Goal: Task Accomplishment & Management: Complete application form

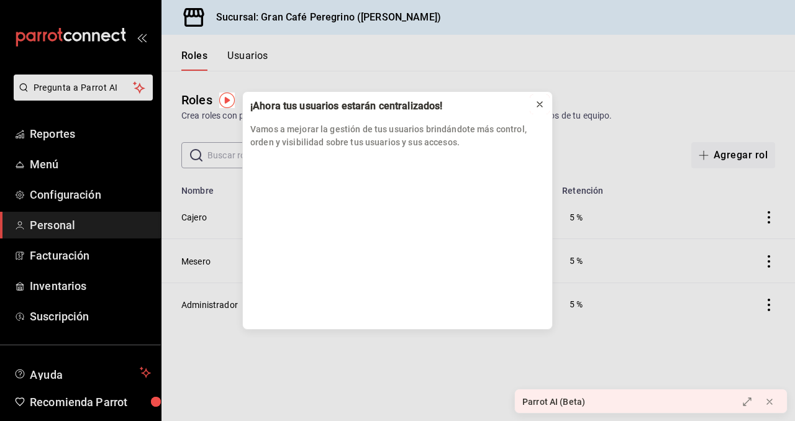
click at [539, 99] on icon at bounding box center [540, 104] width 10 height 10
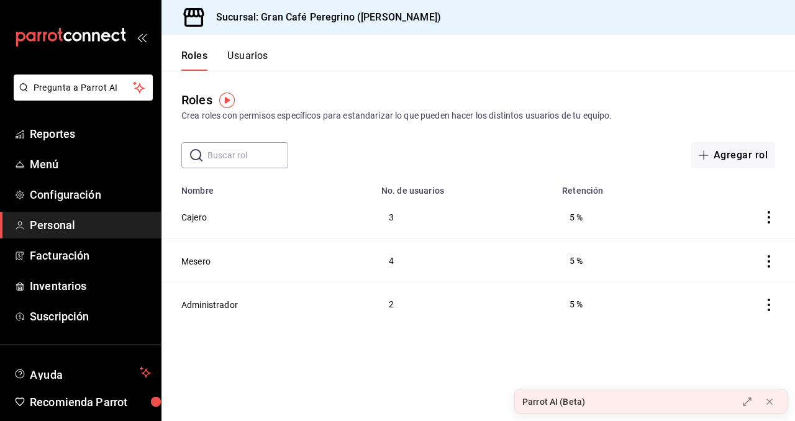
click at [247, 55] on button "Usuarios" at bounding box center [247, 60] width 41 height 21
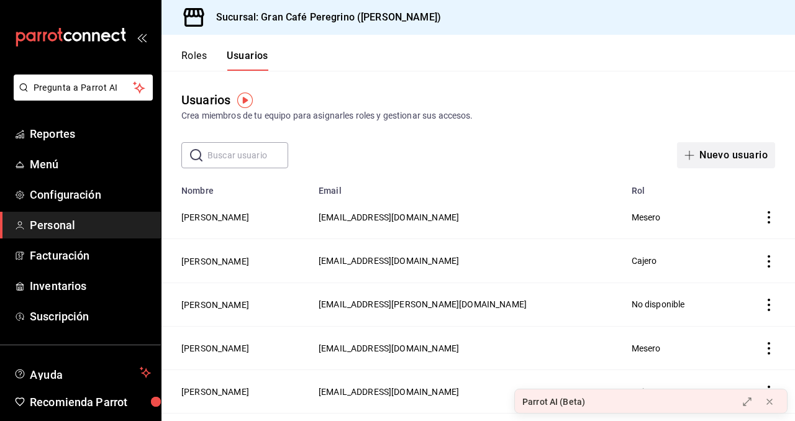
click at [718, 151] on button "Nuevo usuario" at bounding box center [726, 155] width 98 height 26
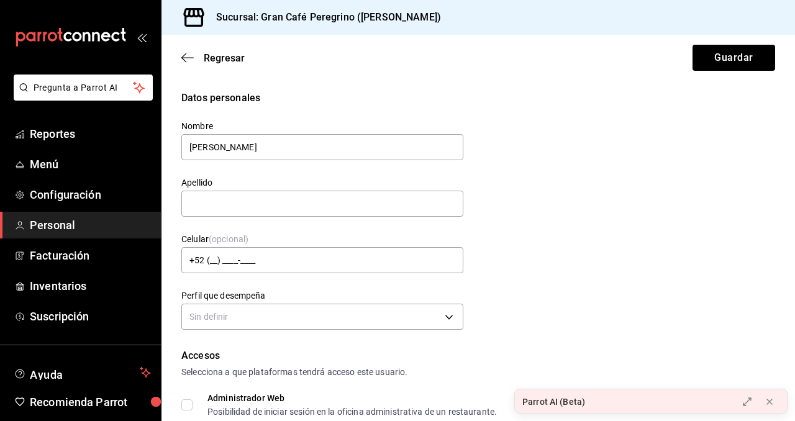
type input "[PERSON_NAME]"
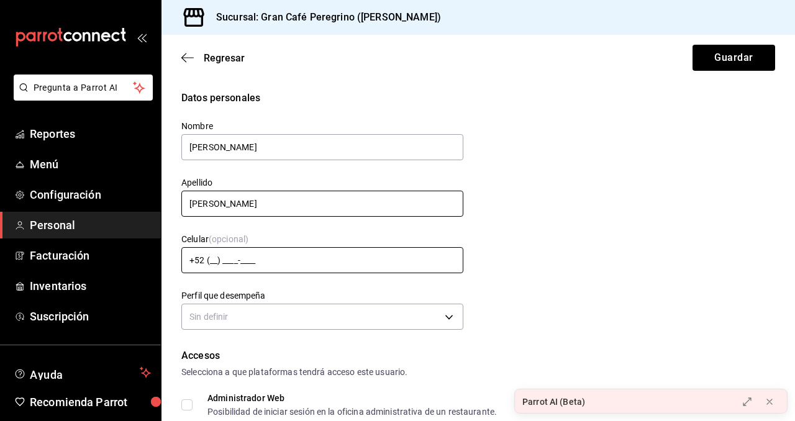
type input "[PERSON_NAME]"
click at [212, 261] on input "+52 (__) ____-____" at bounding box center [322, 260] width 282 height 26
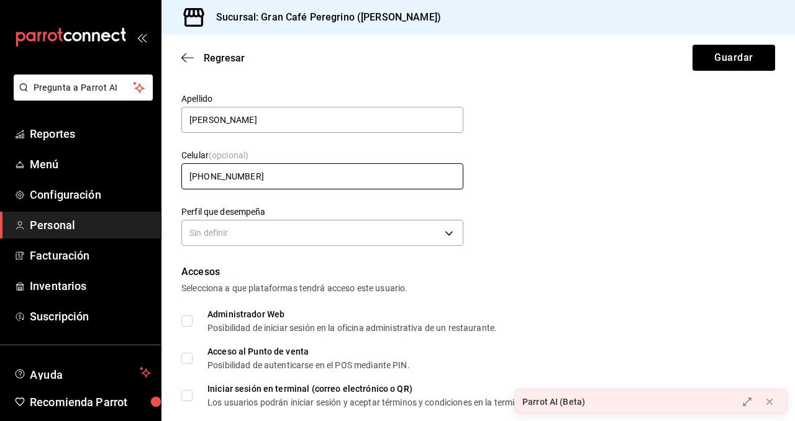
scroll to position [110, 0]
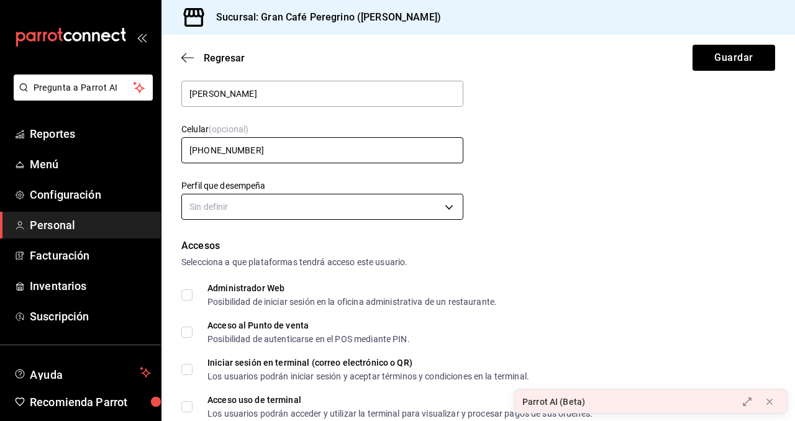
type input "[PHONE_NUMBER]"
click at [245, 199] on body "Pregunta a Parrot AI Reportes Menú Configuración Personal Facturación Inventari…" at bounding box center [397, 210] width 795 height 421
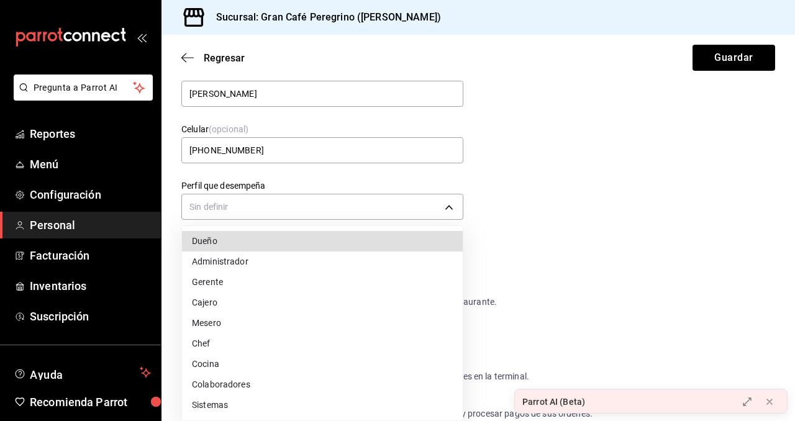
click at [210, 365] on li "Cocina" at bounding box center [322, 364] width 281 height 20
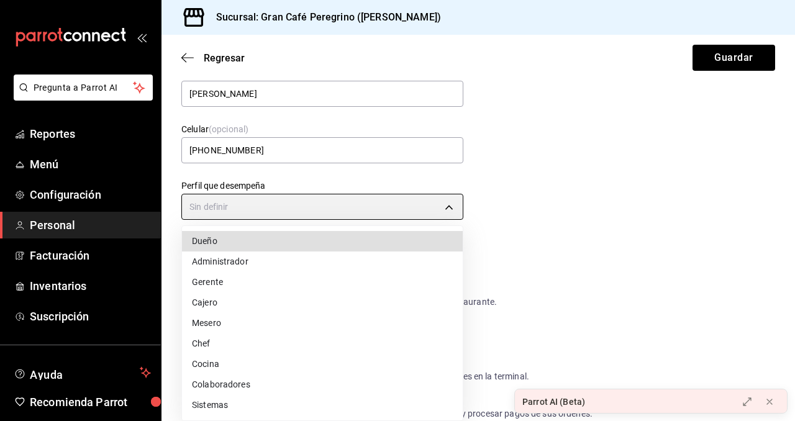
type input "KITCHEN"
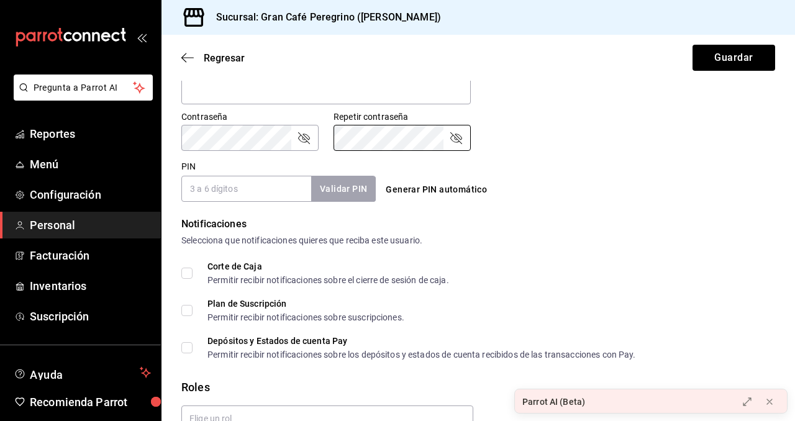
scroll to position [523, 0]
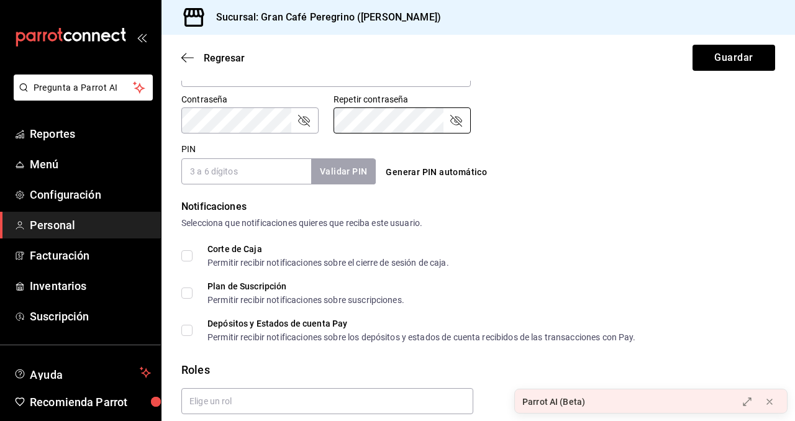
click at [269, 181] on input "PIN" at bounding box center [246, 171] width 130 height 26
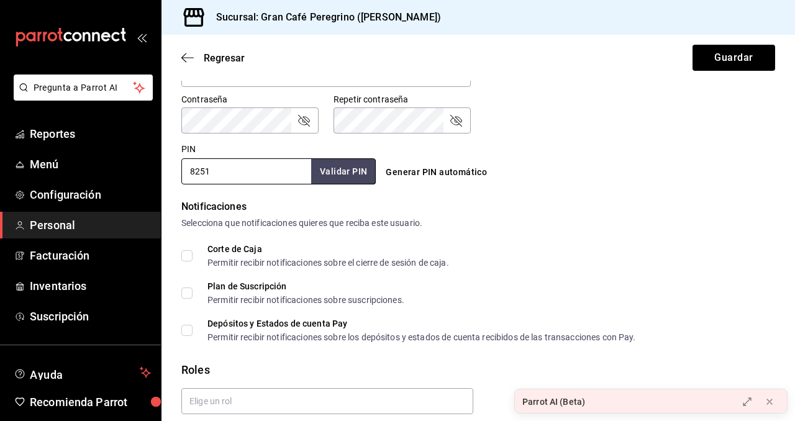
scroll to position [571, 0]
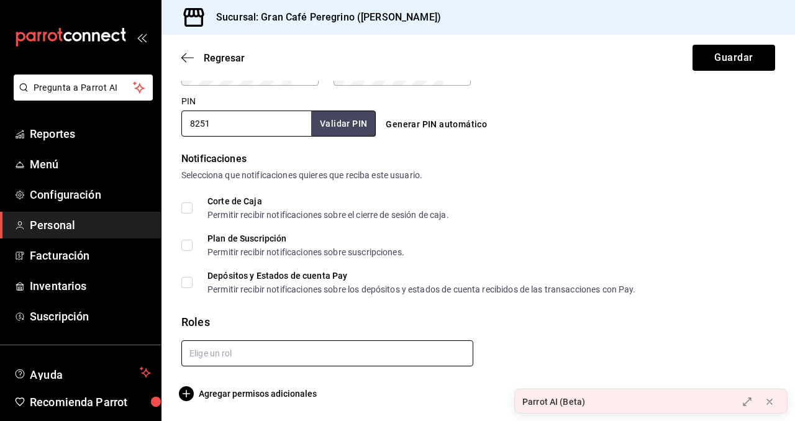
type input "8251"
click at [242, 358] on input "text" at bounding box center [327, 353] width 292 height 26
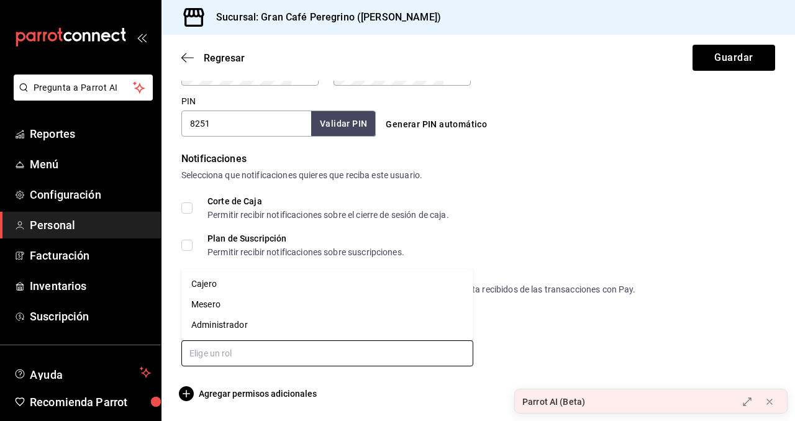
click at [220, 305] on li "Mesero" at bounding box center [327, 304] width 292 height 20
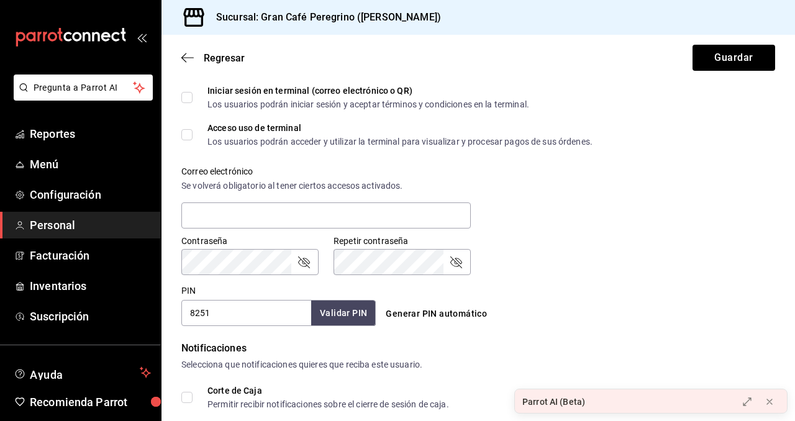
scroll to position [269, 0]
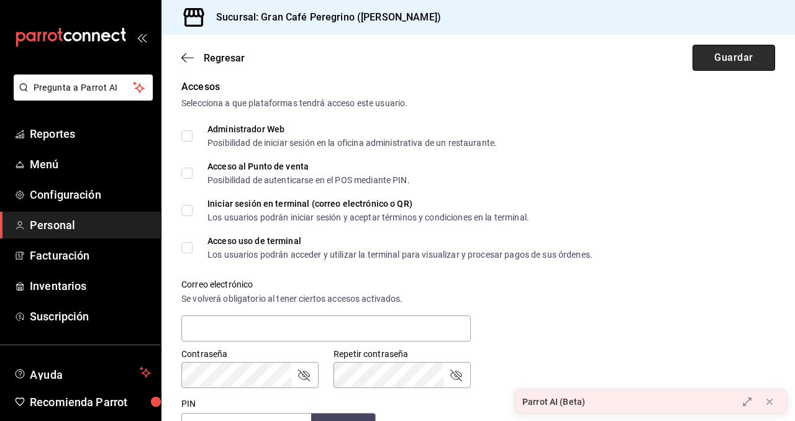
click at [728, 61] on button "Guardar" at bounding box center [733, 58] width 83 height 26
click at [724, 59] on button "Guardar" at bounding box center [733, 58] width 83 height 26
click at [721, 61] on button "Guardar" at bounding box center [733, 58] width 83 height 26
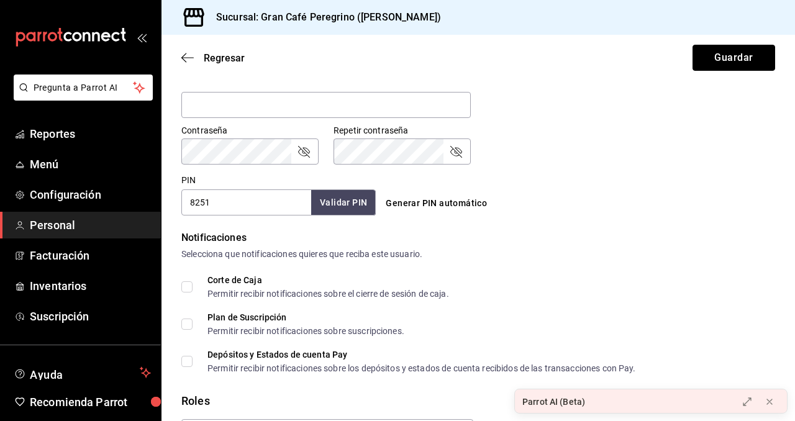
scroll to position [612, 0]
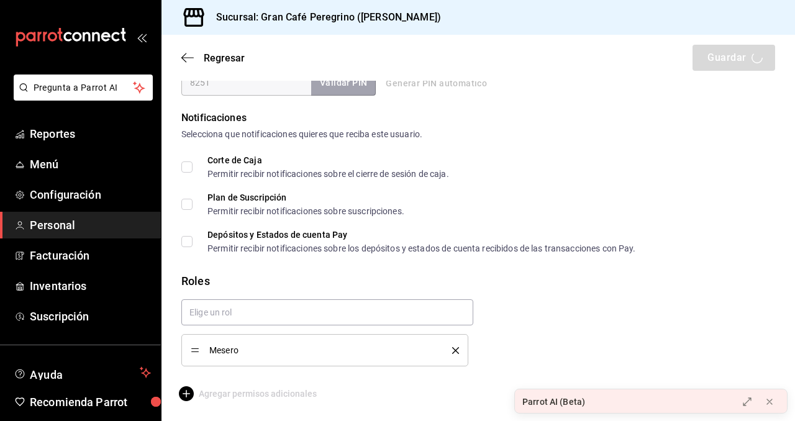
checkbox input "true"
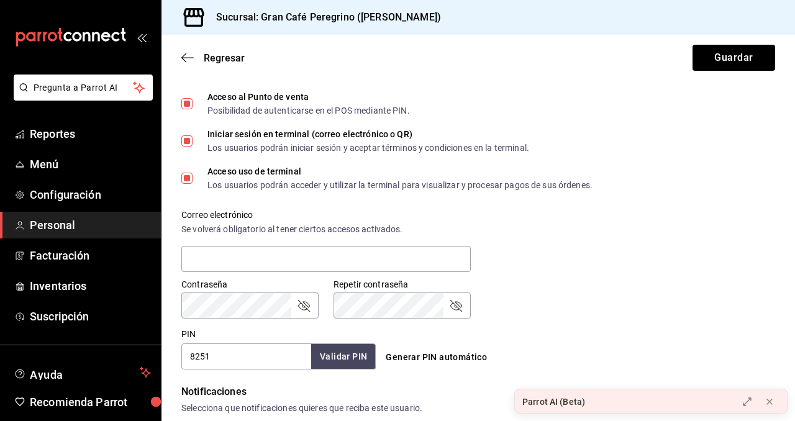
scroll to position [361, 0]
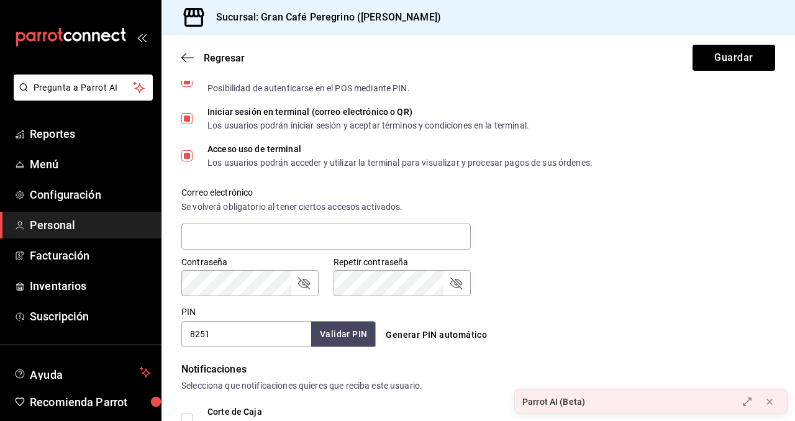
click at [231, 338] on input "8251" at bounding box center [246, 334] width 130 height 26
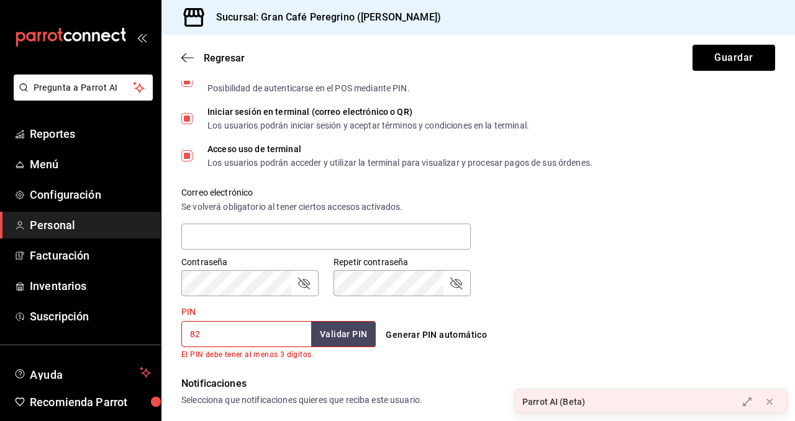
type input "8"
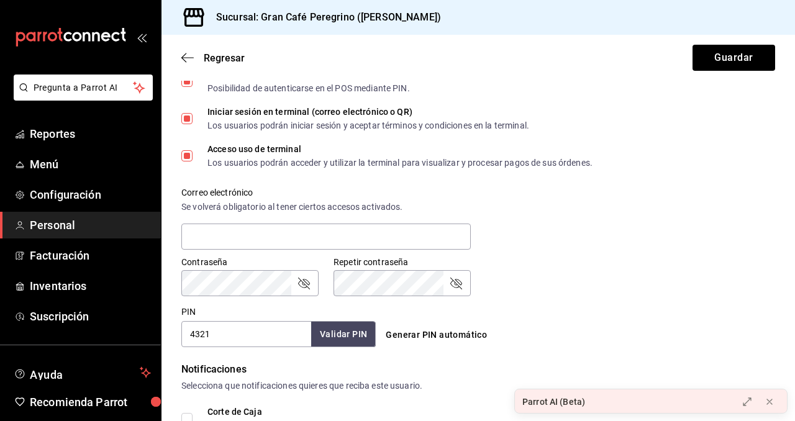
type input "4321"
click at [341, 335] on button "Validar PIN" at bounding box center [343, 334] width 66 height 27
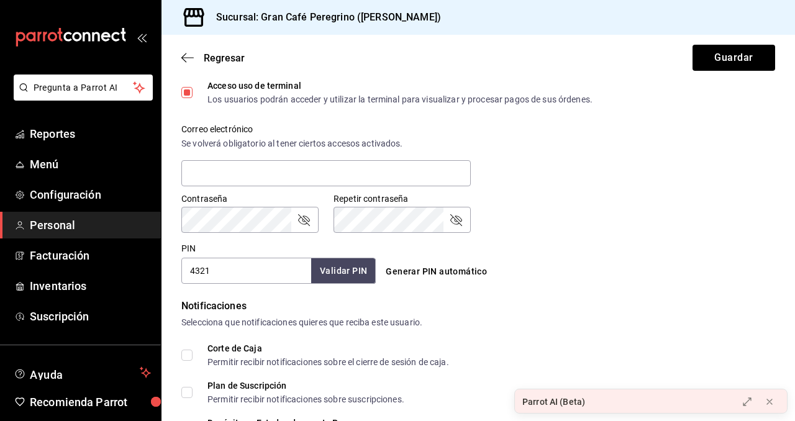
scroll to position [425, 0]
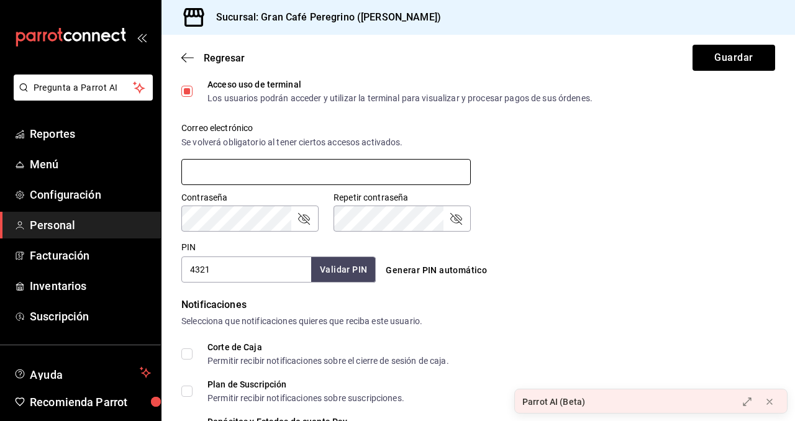
click at [302, 167] on input "text" at bounding box center [325, 172] width 289 height 26
click at [298, 217] on icon "passwordField" at bounding box center [303, 218] width 15 height 15
type input "[EMAIL_ADDRESS][DOMAIN_NAME]"
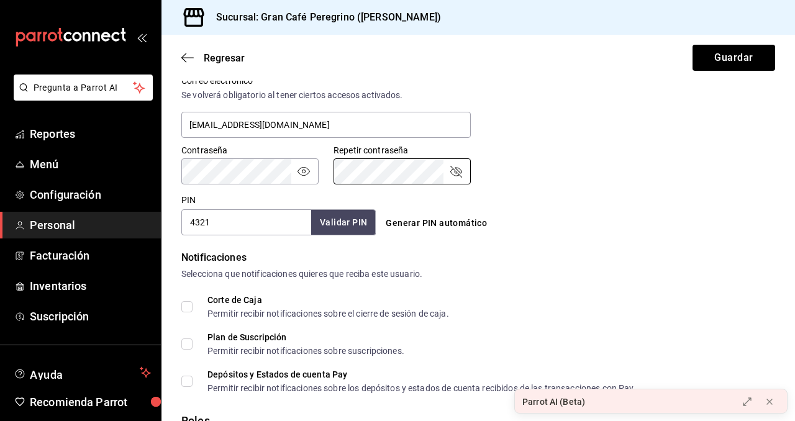
scroll to position [484, 0]
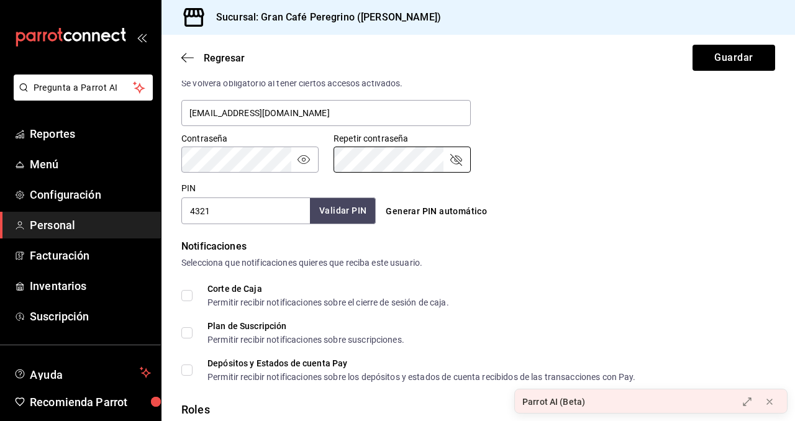
click at [348, 208] on button "Validar PIN" at bounding box center [343, 210] width 66 height 27
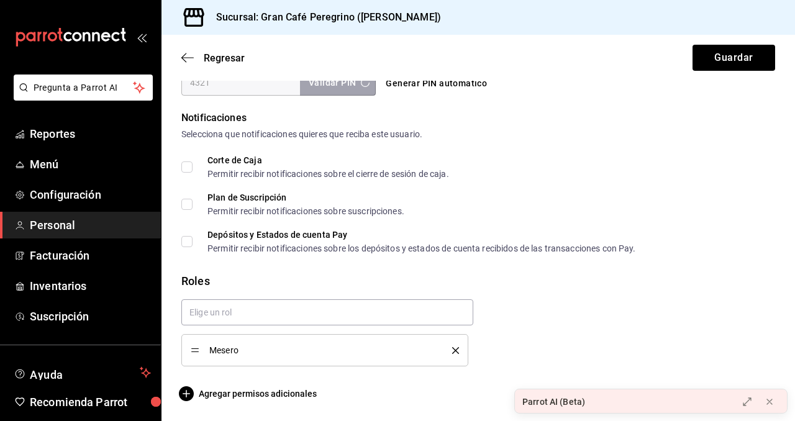
scroll to position [530, 0]
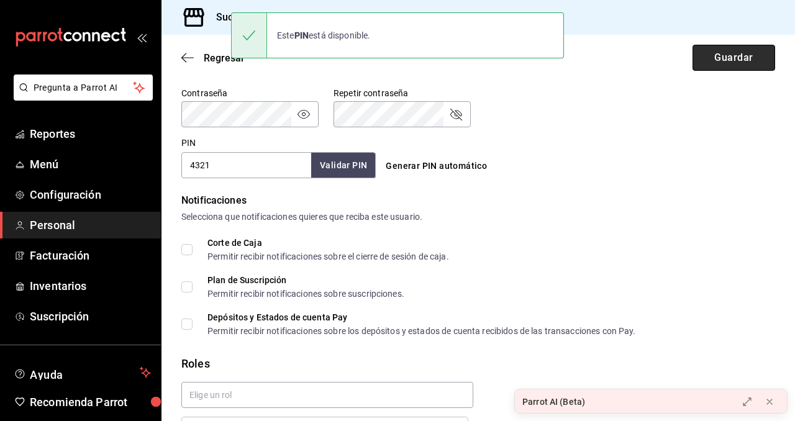
click at [716, 61] on button "Guardar" at bounding box center [733, 58] width 83 height 26
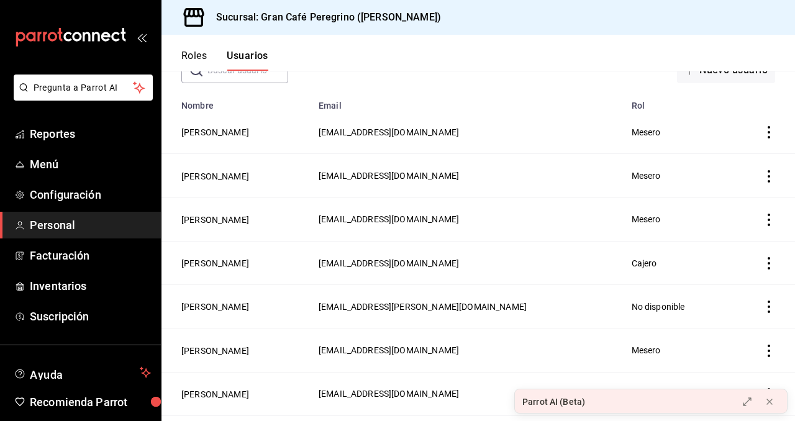
scroll to position [83, 0]
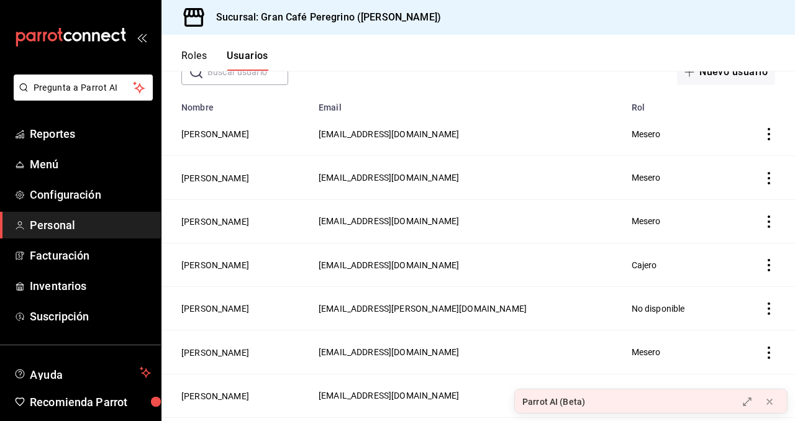
click at [767, 178] on icon "actions" at bounding box center [768, 178] width 12 height 12
click at [720, 197] on span "Eliminar" at bounding box center [724, 196] width 32 height 10
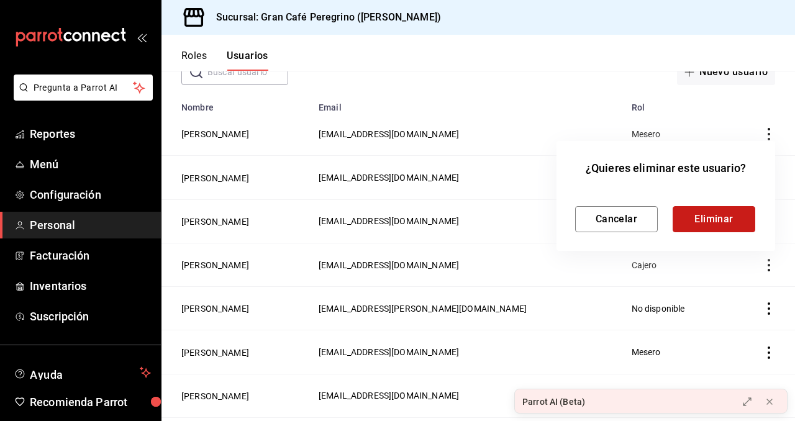
click at [706, 216] on button "Eliminar" at bounding box center [713, 219] width 83 height 26
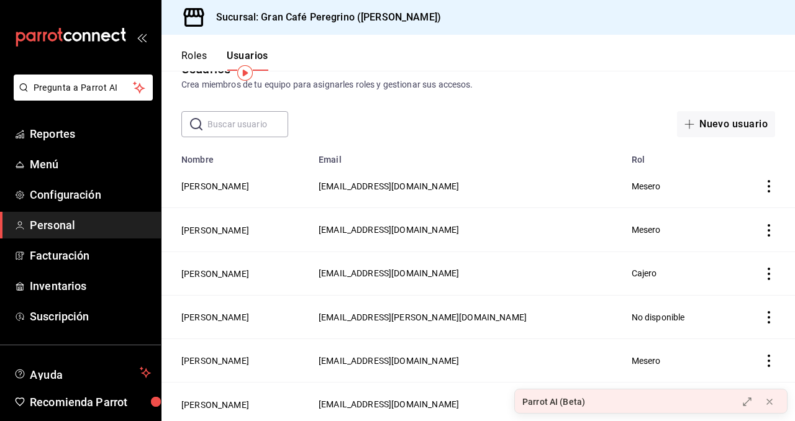
scroll to position [0, 0]
